Goal: Navigation & Orientation: Find specific page/section

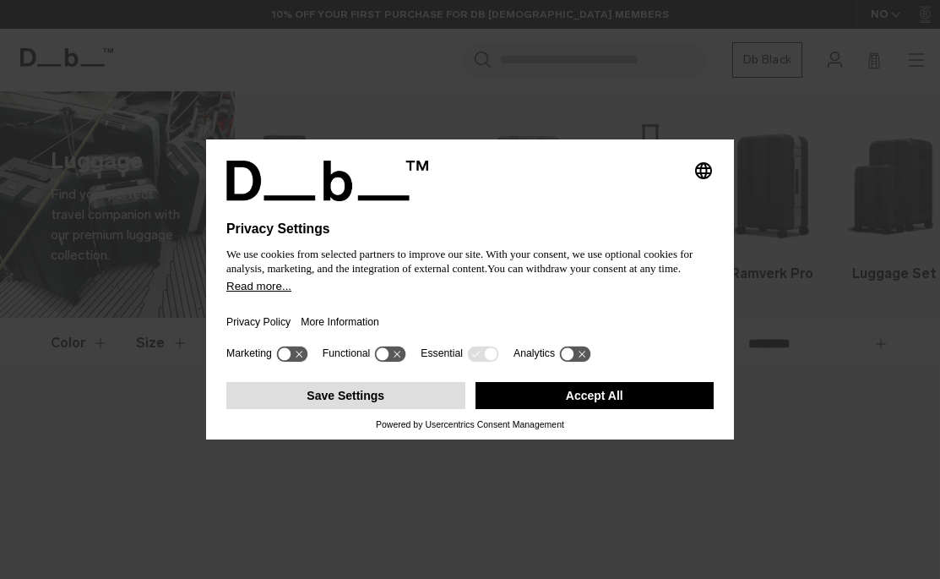
click at [391, 401] on button "Save Settings" at bounding box center [345, 395] width 239 height 27
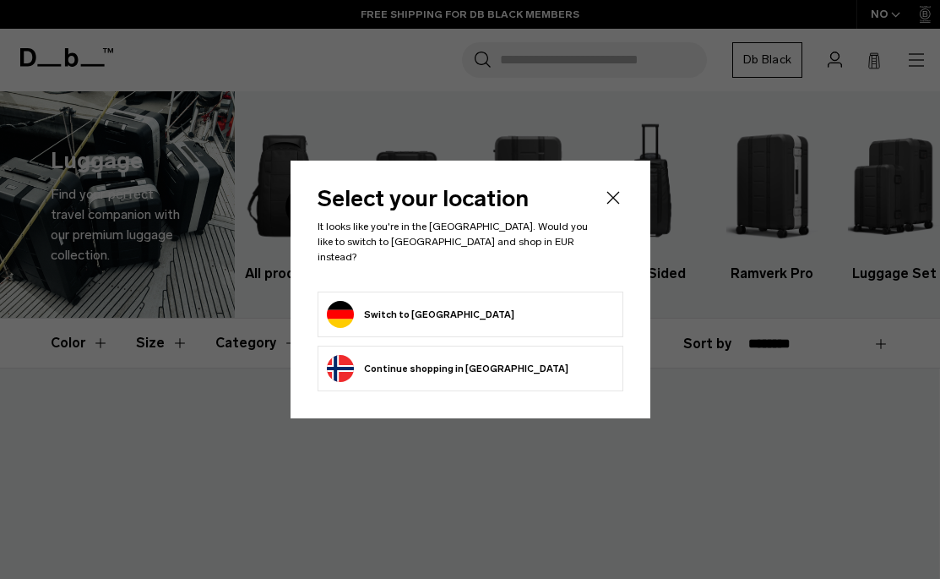
click at [378, 301] on button "Switch to Germany" at bounding box center [421, 314] width 188 height 27
click at [387, 302] on button "Switch to Germany" at bounding box center [421, 314] width 188 height 27
click at [604, 208] on icon "Close" at bounding box center [613, 198] width 20 height 20
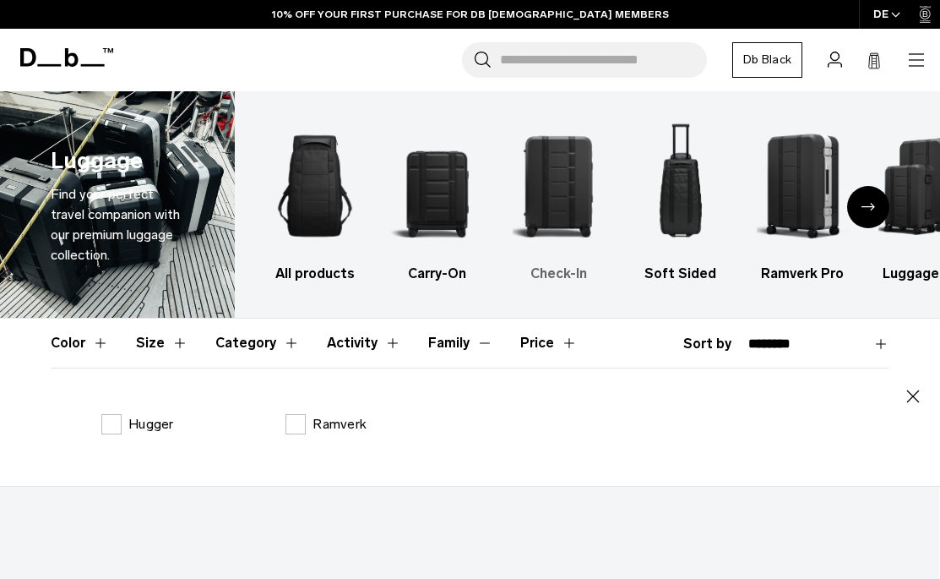
click at [553, 199] on img "3 / 6" at bounding box center [559, 186] width 92 height 139
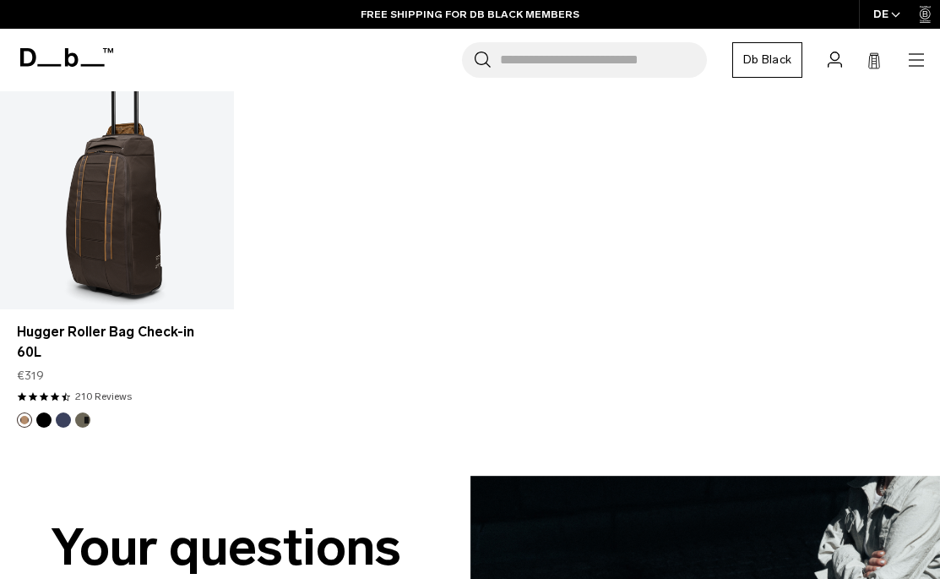
scroll to position [2386, 0]
